Goal: Check status: Check status

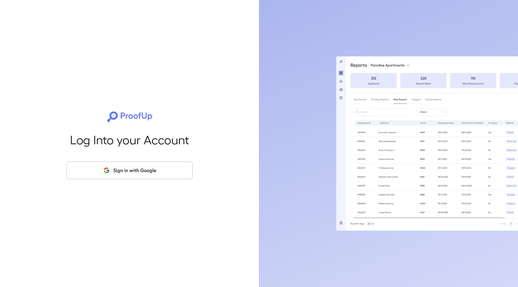
click at [160, 169] on button "Sign in with Google" at bounding box center [130, 170] width 126 height 18
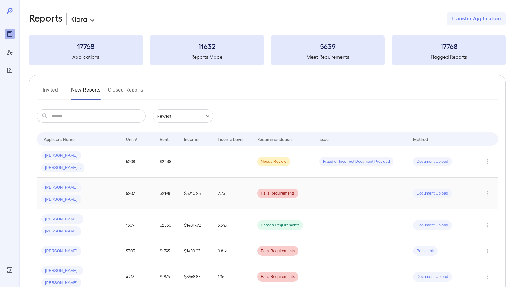
click at [125, 178] on td "5207" at bounding box center [138, 193] width 34 height 32
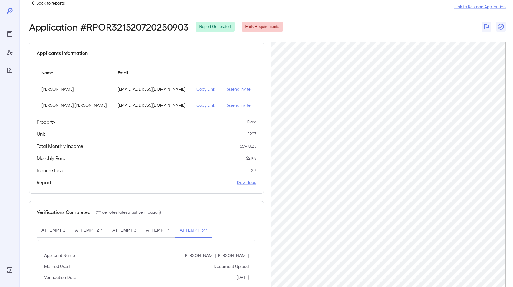
scroll to position [12, 0]
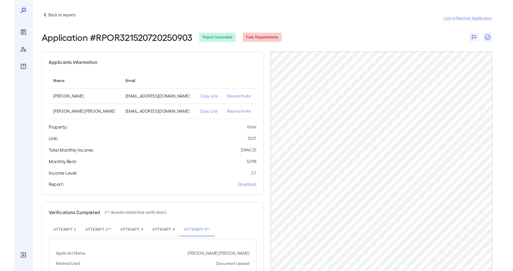
scroll to position [66, 0]
